Goal: Register for event/course: Sign up to attend an event or enroll in a course

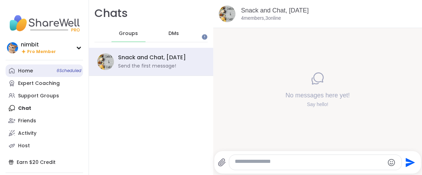
click at [23, 75] on div "Home 6 Scheduled" at bounding box center [25, 71] width 15 height 7
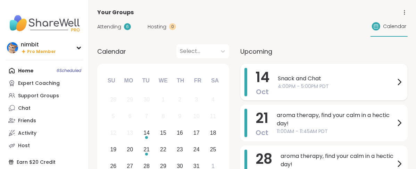
click at [269, 95] on span "Oct" at bounding box center [262, 92] width 13 height 10
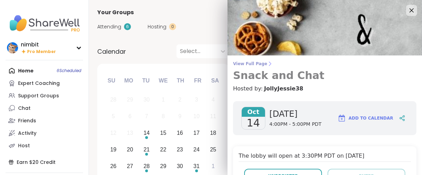
click at [242, 67] on span "View Full Page" at bounding box center [324, 64] width 183 height 6
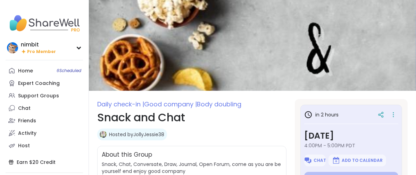
scroll to position [77, 0]
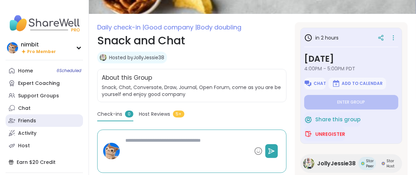
click at [22, 125] on div "Friends" at bounding box center [27, 121] width 18 height 7
type textarea "*"
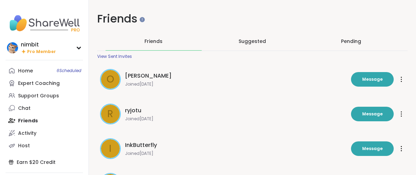
click at [266, 45] on span "Suggested" at bounding box center [252, 41] width 27 height 7
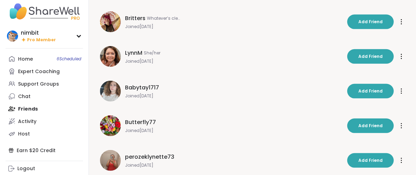
scroll to position [322, 0]
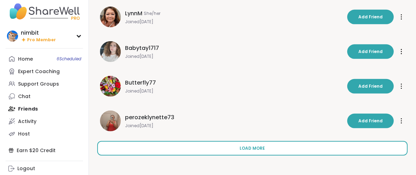
click at [264, 146] on span "Load more" at bounding box center [252, 149] width 25 height 6
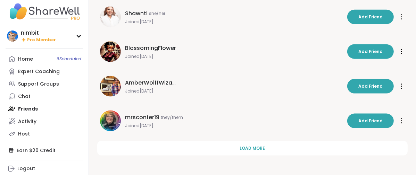
scroll to position [704, 0]
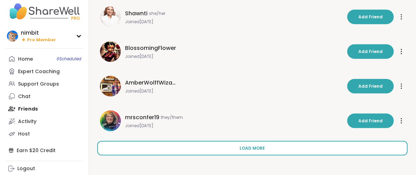
click at [246, 145] on button "Load more" at bounding box center [252, 148] width 311 height 15
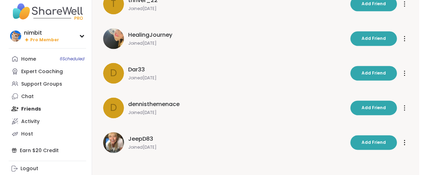
scroll to position [872, 0]
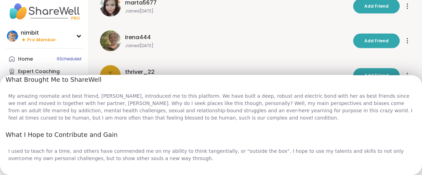
scroll to position [255, 0]
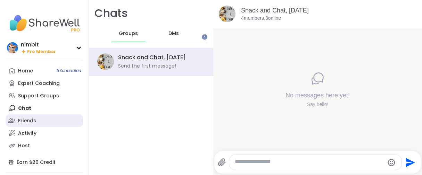
click at [28, 125] on div "Friends" at bounding box center [27, 121] width 18 height 7
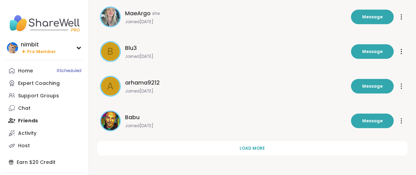
scroll to position [322, 0]
click at [29, 75] on div "Home 6 Scheduled" at bounding box center [25, 71] width 15 height 7
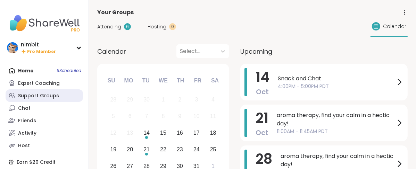
click at [32, 100] on div "Support Groups" at bounding box center [38, 96] width 41 height 7
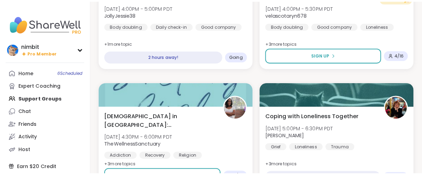
scroll to position [849, 0]
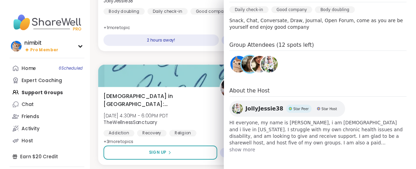
scroll to position [297, 0]
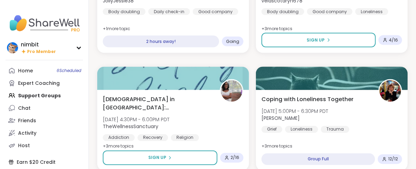
scroll to position [887, 0]
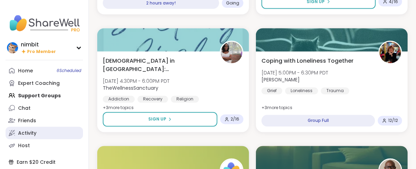
click at [36, 137] on div "Activity" at bounding box center [27, 133] width 18 height 7
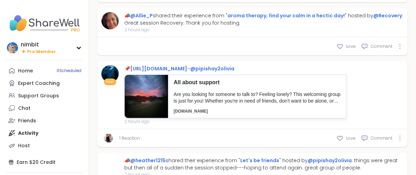
scroll to position [116, 0]
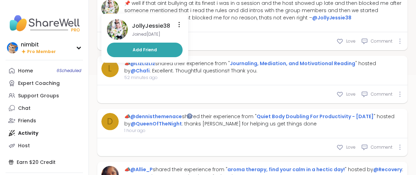
click at [119, 17] on img at bounding box center [109, 8] width 17 height 17
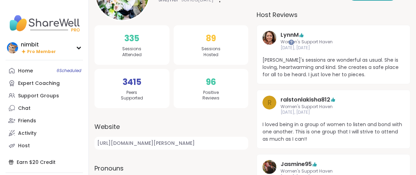
scroll to position [39, 0]
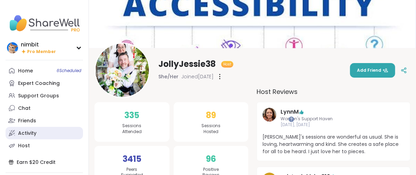
click at [26, 137] on div "Activity" at bounding box center [27, 133] width 18 height 7
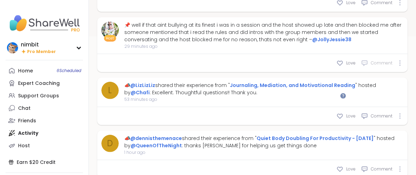
click at [371, 66] on span "Comment" at bounding box center [382, 63] width 22 height 6
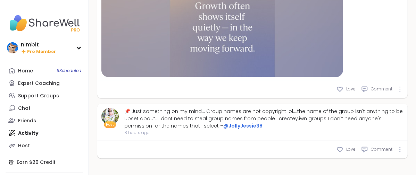
scroll to position [3572, 0]
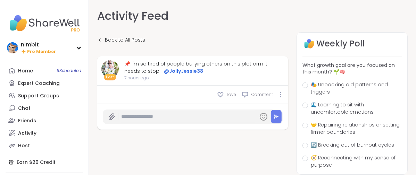
click at [158, 81] on span "7 hours ago" at bounding box center [204, 78] width 160 height 6
click at [27, 137] on div "Activity" at bounding box center [27, 133] width 18 height 7
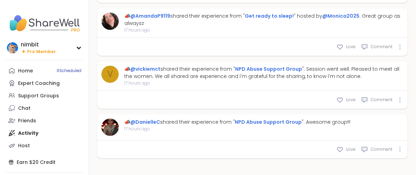
scroll to position [4284, 0]
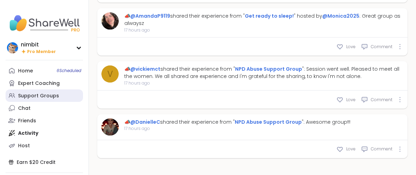
click at [56, 100] on div "Support Groups" at bounding box center [38, 96] width 41 height 7
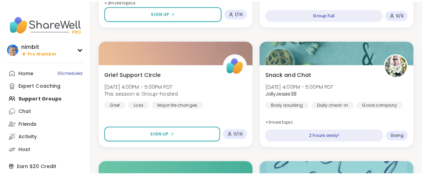
scroll to position [772, 0]
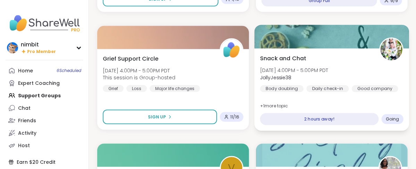
click at [323, 94] on div "Snack and Chat Tue, Oct 14 | 4:00PM - 5:00PM PDT JollyJessie38 Body doubling Da…" at bounding box center [332, 90] width 155 height 83
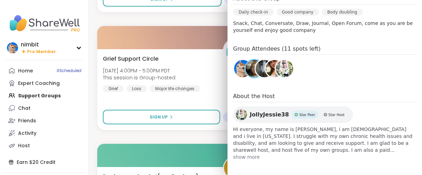
scroll to position [270, 0]
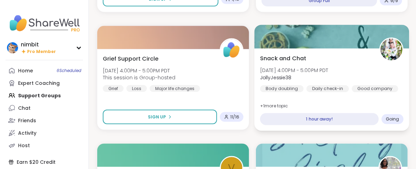
click at [313, 49] on div at bounding box center [332, 37] width 155 height 24
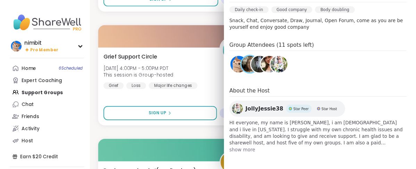
scroll to position [297, 0]
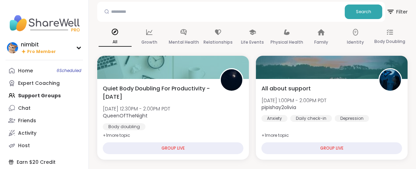
scroll to position [0, 0]
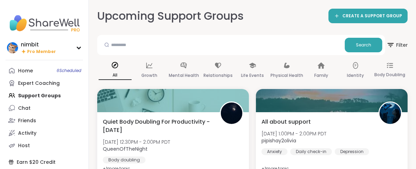
click at [113, 52] on div at bounding box center [106, 45] width 13 height 14
click at [140, 50] on input "text" at bounding box center [221, 45] width 242 height 14
type input "**********"
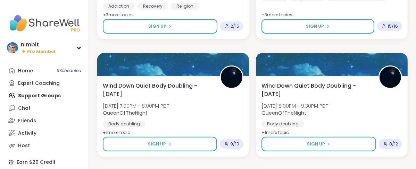
scroll to position [347, 0]
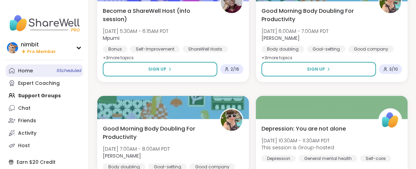
click at [30, 75] on div "Home 6 Scheduled" at bounding box center [25, 71] width 15 height 7
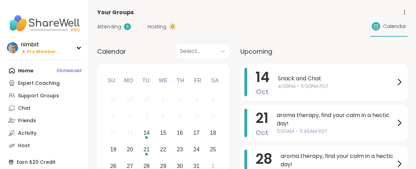
click at [253, 30] on div "Attending 6 Hosting 0 Calendar" at bounding box center [252, 27] width 311 height 20
click at [312, 93] on div "14 Oct Snack and Chat 4:00PM - 5:00PM PDT" at bounding box center [323, 82] width 167 height 37
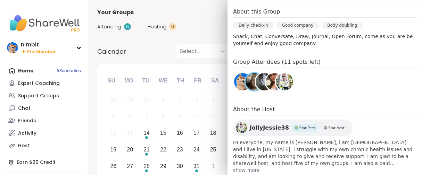
scroll to position [297, 0]
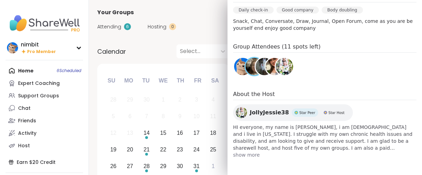
click at [174, 55] on div "Calendar Select..." at bounding box center [163, 51] width 132 height 14
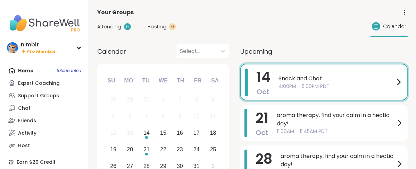
click at [174, 55] on div "Calendar Select..." at bounding box center [163, 51] width 132 height 14
click at [24, 100] on div "Support Groups" at bounding box center [38, 96] width 41 height 7
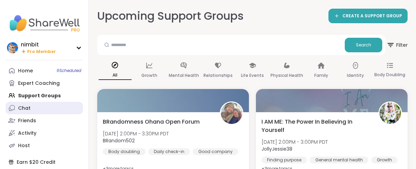
click at [27, 112] on div "Chat" at bounding box center [24, 108] width 13 height 7
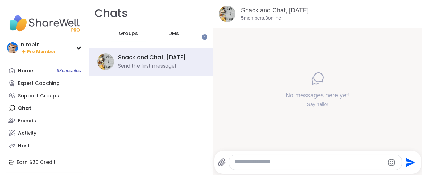
click at [179, 37] on span "DMs" at bounding box center [173, 33] width 10 height 7
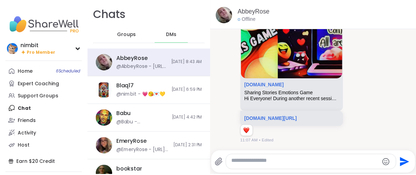
scroll to position [13787, 0]
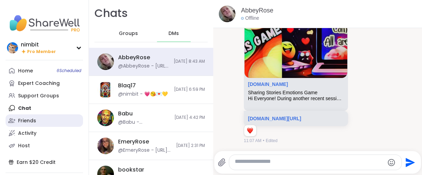
click at [25, 125] on div "Friends" at bounding box center [27, 121] width 18 height 7
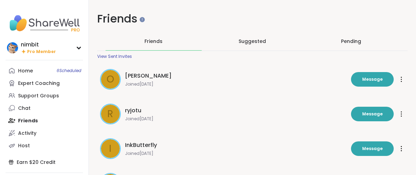
click at [250, 43] on span "Suggested" at bounding box center [252, 41] width 27 height 7
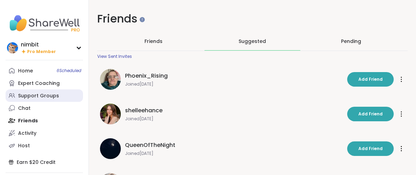
click at [21, 100] on div "Support Groups" at bounding box center [38, 96] width 41 height 7
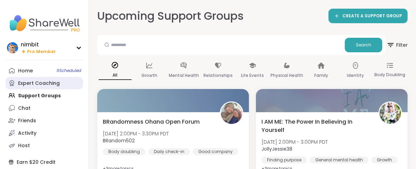
click at [33, 87] on div "Expert Coaching" at bounding box center [39, 83] width 42 height 7
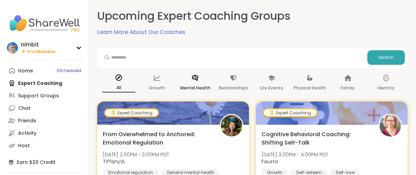
click at [210, 92] on p "Mental Health" at bounding box center [195, 88] width 30 height 8
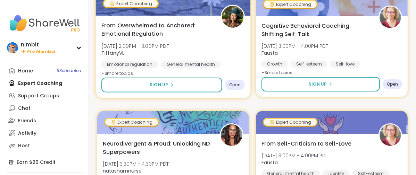
scroll to position [154, 0]
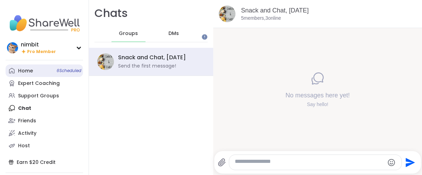
click at [43, 77] on link "Home 6 Scheduled" at bounding box center [44, 71] width 77 height 13
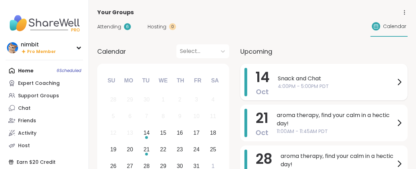
click at [304, 96] on div "14 Oct Snack and Chat 4:00PM - 5:00PM PDT" at bounding box center [323, 82] width 167 height 37
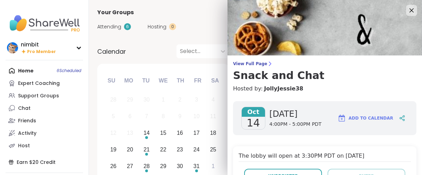
click at [258, 64] on span "View Full Page" at bounding box center [324, 64] width 183 height 6
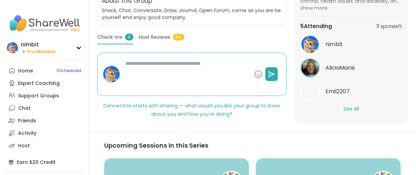
scroll to position [177, 0]
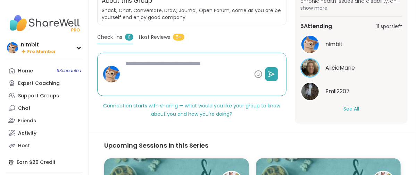
click at [344, 113] on button "See All" at bounding box center [352, 109] width 16 height 7
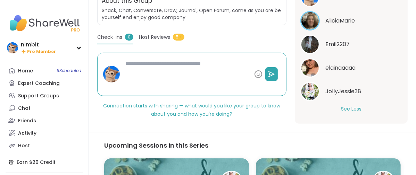
scroll to position [227, 0]
click at [256, 54] on section "Daily check-in | Good company | Body doubling Snack and Chat Hosted by JollyJes…" at bounding box center [252, 34] width 327 height 179
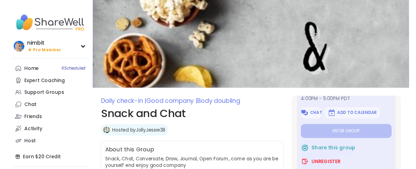
scroll to position [77, 0]
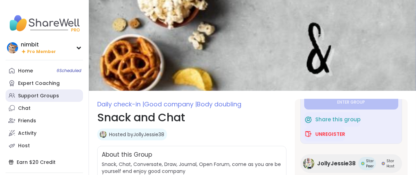
click at [21, 100] on div "Support Groups" at bounding box center [38, 96] width 41 height 7
type textarea "*"
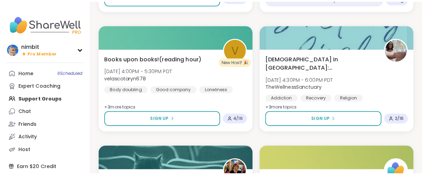
scroll to position [695, 0]
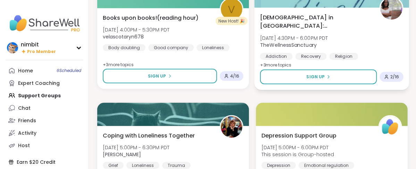
click at [337, 30] on span "[DEMOGRAPHIC_DATA] in [GEOGRAPHIC_DATA]: [GEOGRAPHIC_DATA]" at bounding box center [315, 21] width 111 height 17
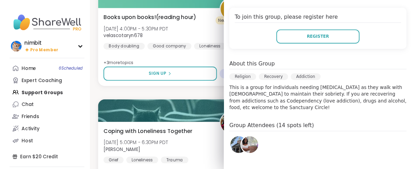
scroll to position [110, 0]
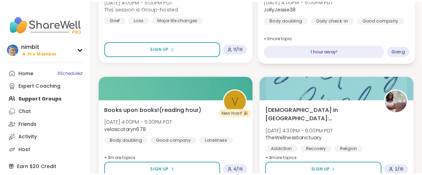
scroll to position [579, 0]
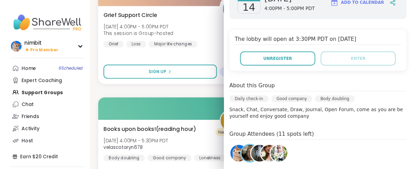
scroll to position [193, 0]
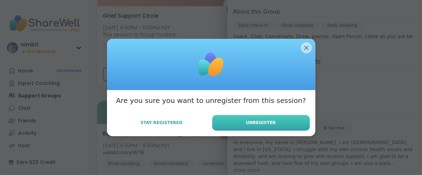
click at [270, 126] on span "Unregister" at bounding box center [261, 123] width 30 height 6
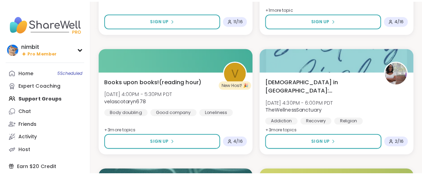
scroll to position [695, 0]
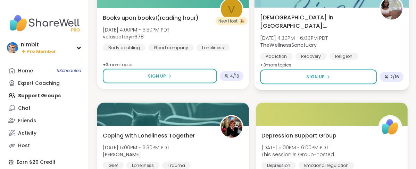
click at [334, 30] on span "[DEMOGRAPHIC_DATA] in [GEOGRAPHIC_DATA]: [GEOGRAPHIC_DATA]" at bounding box center [315, 21] width 111 height 17
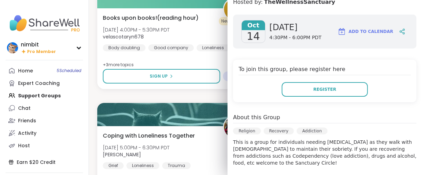
scroll to position [116, 0]
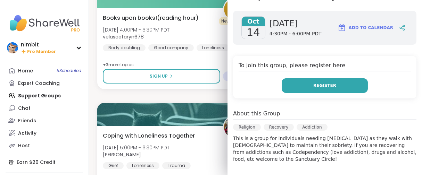
click at [297, 93] on button "Register" at bounding box center [325, 85] width 86 height 15
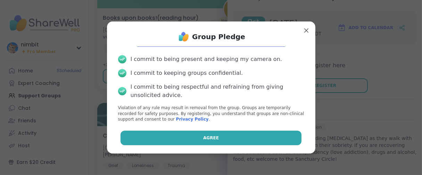
click at [203, 141] on span "Agree" at bounding box center [211, 138] width 16 height 6
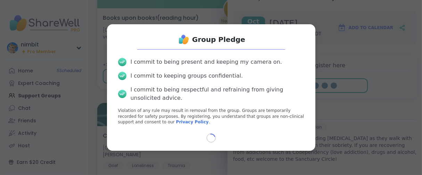
scroll to position [22, 0]
select select "**"
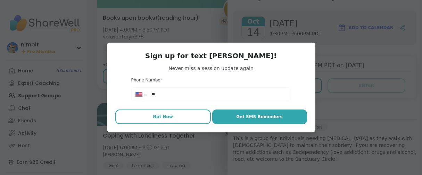
click at [163, 120] on span "Not Now" at bounding box center [163, 117] width 20 height 6
type textarea "*"
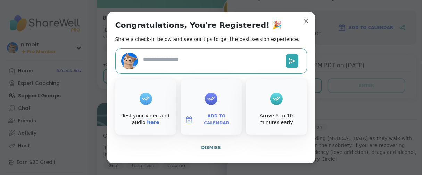
scroll to position [20, 0]
click at [213, 150] on span "Dismiss" at bounding box center [210, 148] width 19 height 5
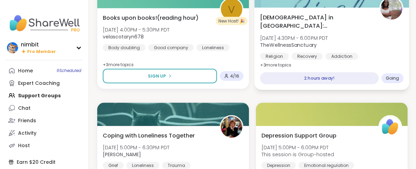
click at [317, 30] on span "[DEMOGRAPHIC_DATA] in [GEOGRAPHIC_DATA]: [GEOGRAPHIC_DATA]" at bounding box center [315, 21] width 111 height 17
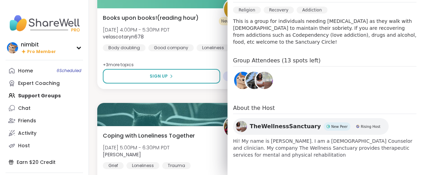
scroll to position [308, 0]
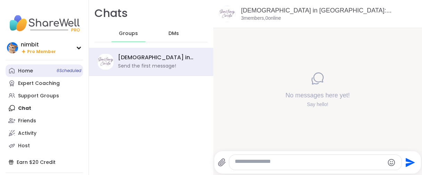
click at [33, 75] on div "Home 6 Scheduled" at bounding box center [25, 71] width 15 height 7
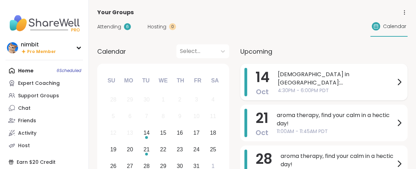
click at [308, 89] on div "[DATE] [DEMOGRAPHIC_DATA] in [GEOGRAPHIC_DATA]: Sanctuary Circle 4:30PM - 6:00P…" at bounding box center [323, 82] width 167 height 37
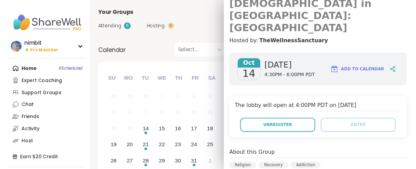
scroll to position [116, 0]
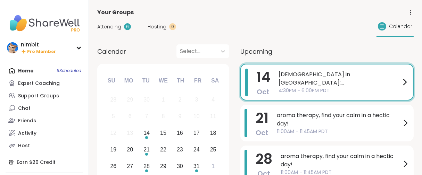
click at [192, 58] on div "Calendar Select..." at bounding box center [163, 51] width 132 height 14
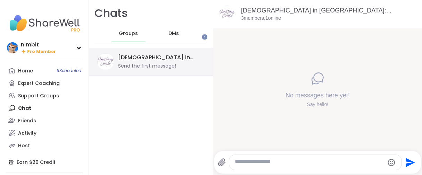
click at [181, 76] on div "Christians in Sobriety: Sanctuary Circle, Oct 14 Send the first message!" at bounding box center [151, 62] width 124 height 28
click at [172, 70] on div "Send the first message!" at bounding box center [147, 66] width 58 height 7
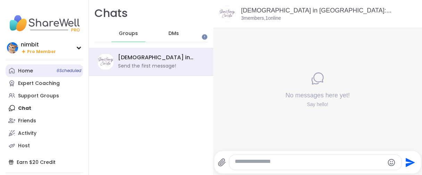
click at [25, 75] on div "Home 6 Scheduled" at bounding box center [25, 71] width 15 height 7
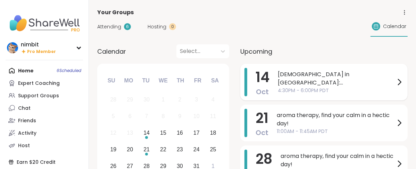
click at [321, 87] on span "[DEMOGRAPHIC_DATA] in [GEOGRAPHIC_DATA]: [GEOGRAPHIC_DATA]" at bounding box center [336, 79] width 117 height 17
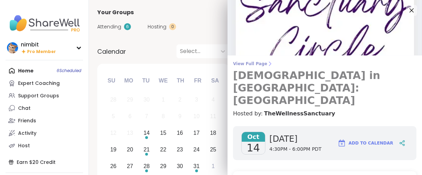
click at [243, 65] on span "View Full Page" at bounding box center [324, 64] width 183 height 6
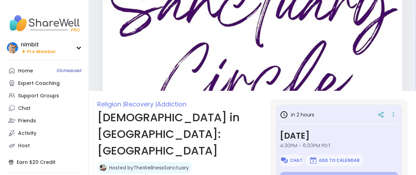
type textarea "*"
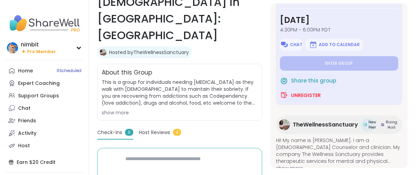
scroll to position [9, 0]
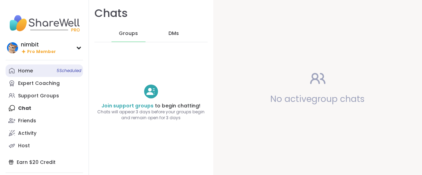
click at [19, 77] on link "Home 5 Scheduled" at bounding box center [44, 71] width 77 height 13
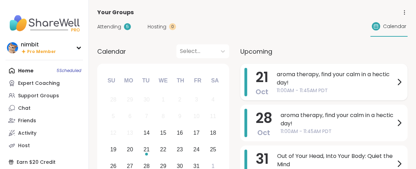
click at [310, 89] on div "[DATE] aroma therapy, find your calm in a hectic day! 11:00AM - 11:45AM PDT" at bounding box center [323, 82] width 167 height 37
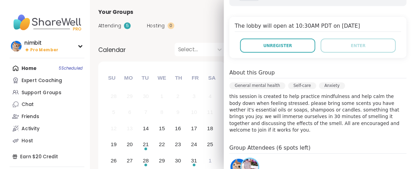
scroll to position [154, 0]
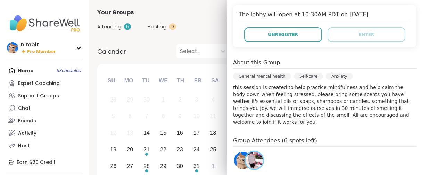
click at [169, 58] on div "Calendar Select..." at bounding box center [163, 51] width 132 height 14
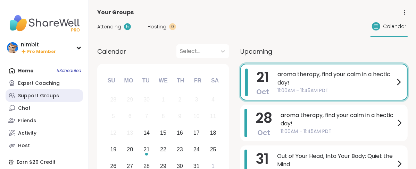
click at [50, 100] on div "Support Groups" at bounding box center [38, 96] width 41 height 7
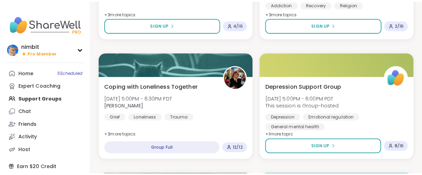
scroll to position [733, 0]
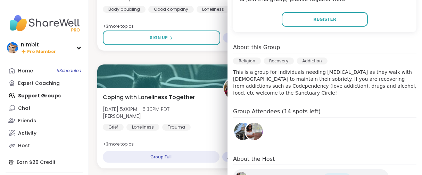
scroll to position [154, 0]
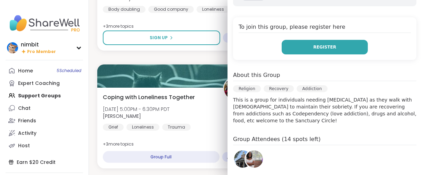
click at [318, 50] on span "Register" at bounding box center [324, 47] width 23 height 6
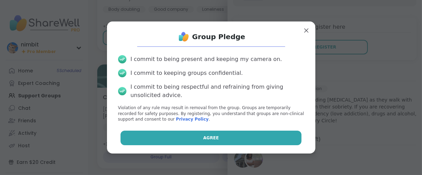
click at [137, 136] on button "Agree" at bounding box center [211, 138] width 181 height 15
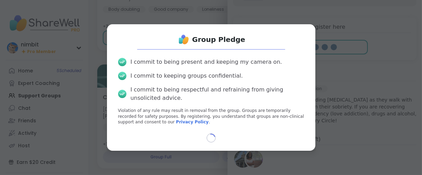
scroll to position [22, 0]
select select "**"
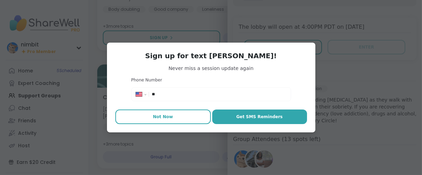
click at [158, 120] on span "Not Now" at bounding box center [163, 117] width 20 height 6
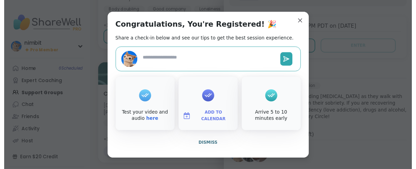
scroll to position [20, 0]
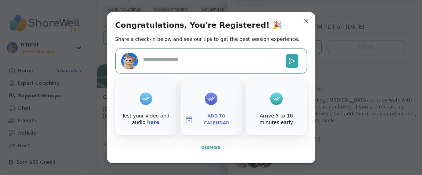
click at [204, 150] on span "Dismiss" at bounding box center [210, 148] width 19 height 5
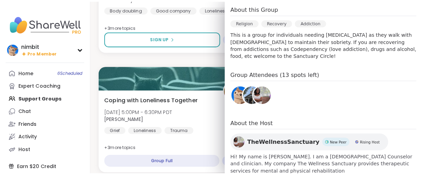
scroll to position [165, 0]
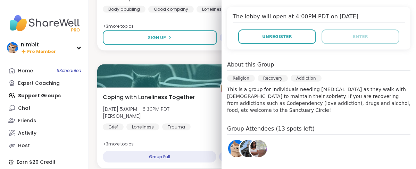
drag, startPoint x: 341, startPoint y: 75, endPoint x: 175, endPoint y: 94, distance: 167.5
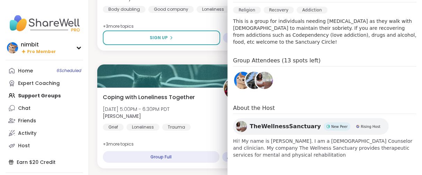
scroll to position [313, 0]
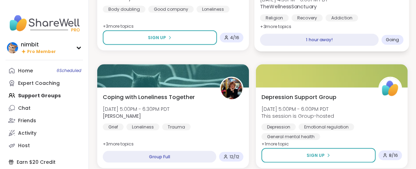
click at [312, 3] on span "[DATE] 4:30PM - 6:00PM PDT" at bounding box center [294, -1] width 68 height 7
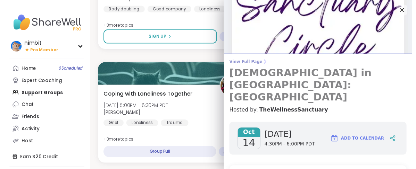
scroll to position [116, 0]
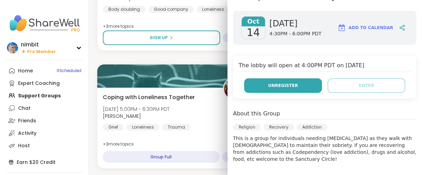
click at [274, 89] on span "Unregister" at bounding box center [283, 86] width 30 height 6
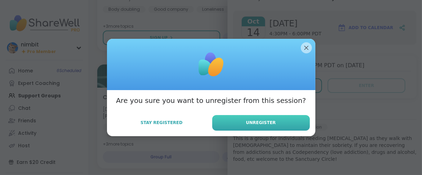
click at [267, 126] on span "Unregister" at bounding box center [261, 123] width 30 height 6
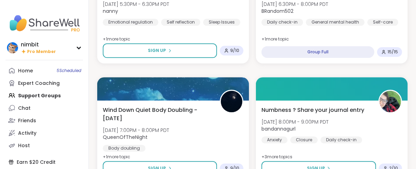
scroll to position [1235, 0]
